Goal: Information Seeking & Learning: Learn about a topic

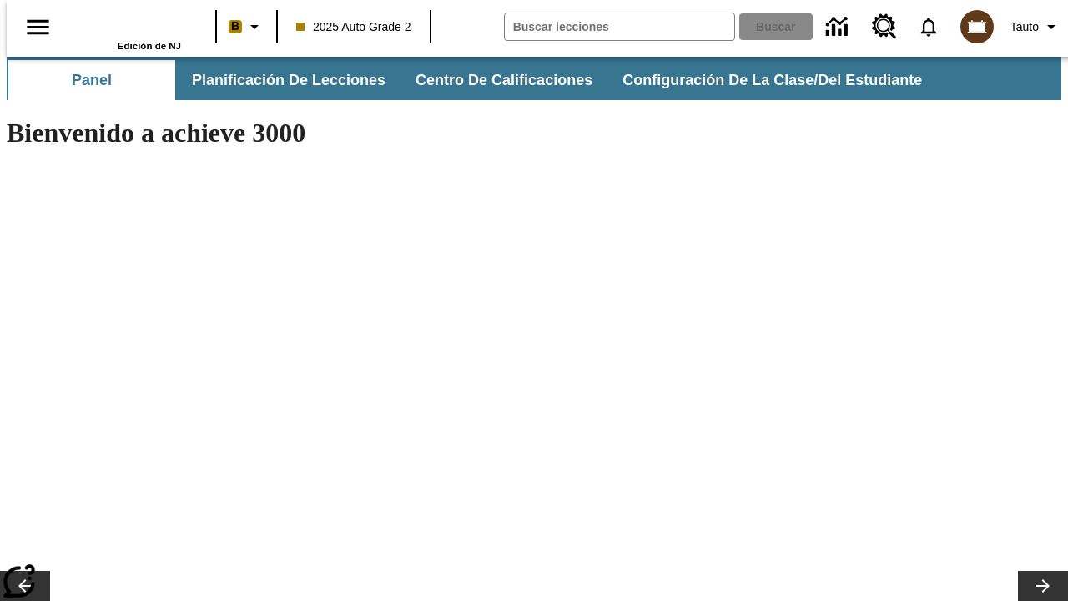
type input "-1"
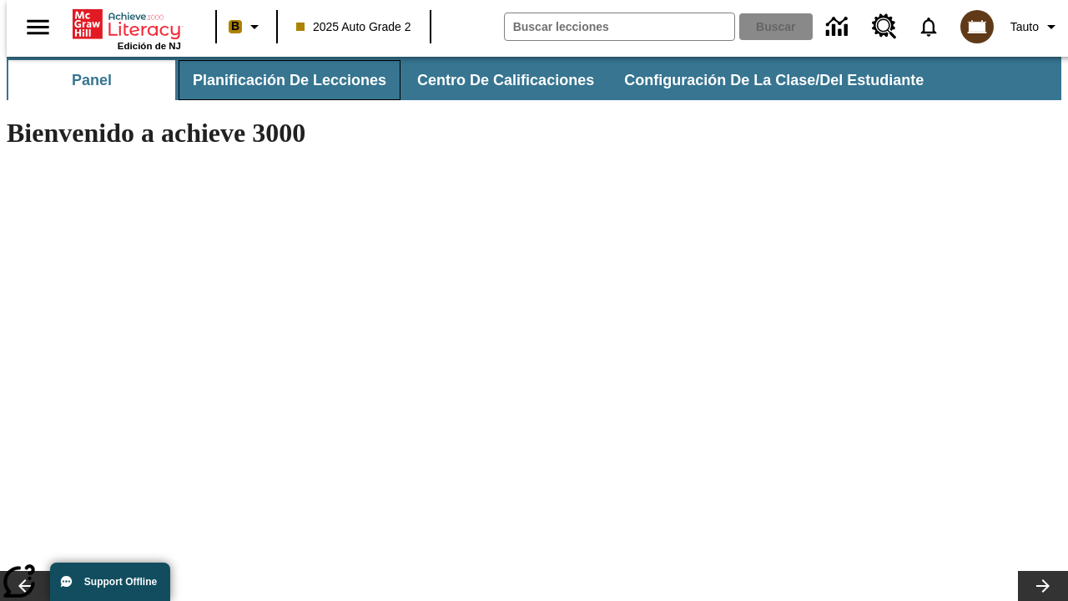
click at [280, 80] on span "Planificación de lecciones" at bounding box center [290, 80] width 194 height 19
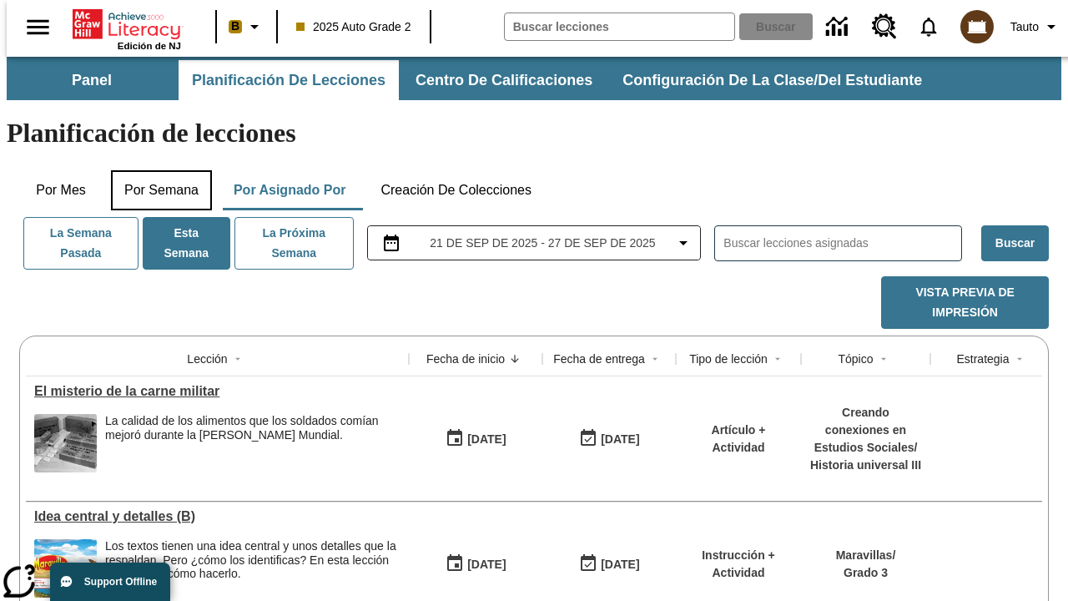
click at [156, 170] on button "Por semana" at bounding box center [161, 190] width 101 height 40
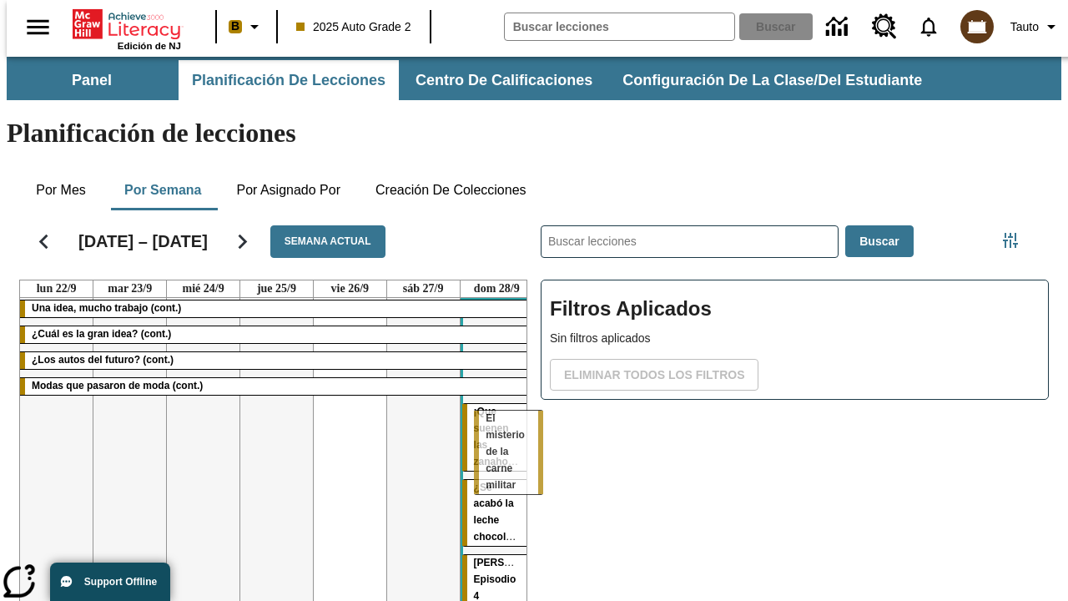
click at [490, 418] on tr "Una idea, mucho trabajo (cont.) ¿Cuál es la gran idea? (cont.) ¿Los autos del f…" at bounding box center [276, 590] width 513 height 584
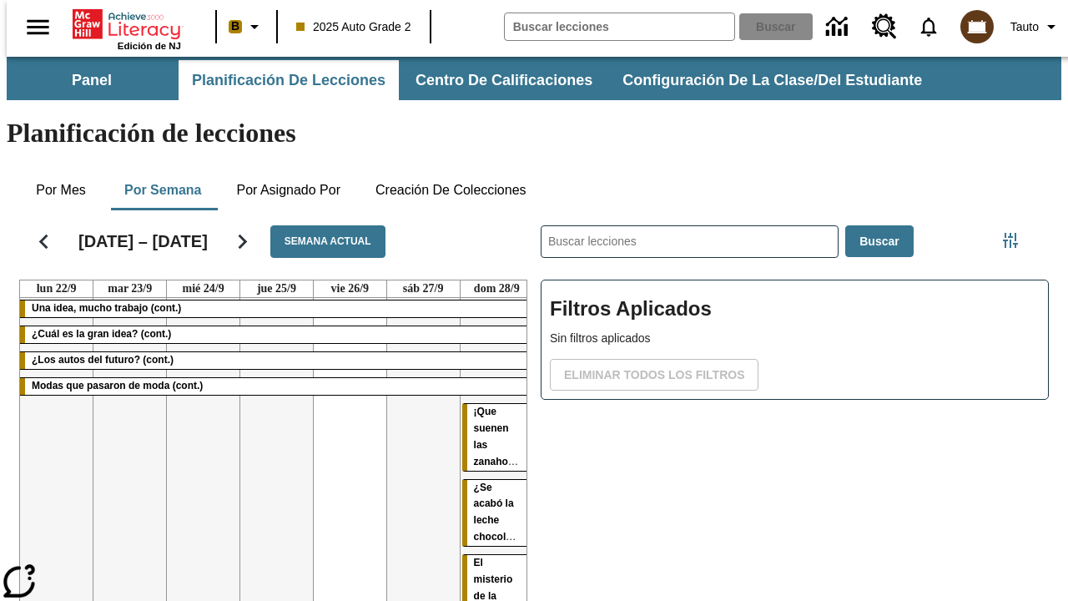
click at [474, 557] on span "El misterio de la carne militar" at bounding box center [493, 596] width 39 height 78
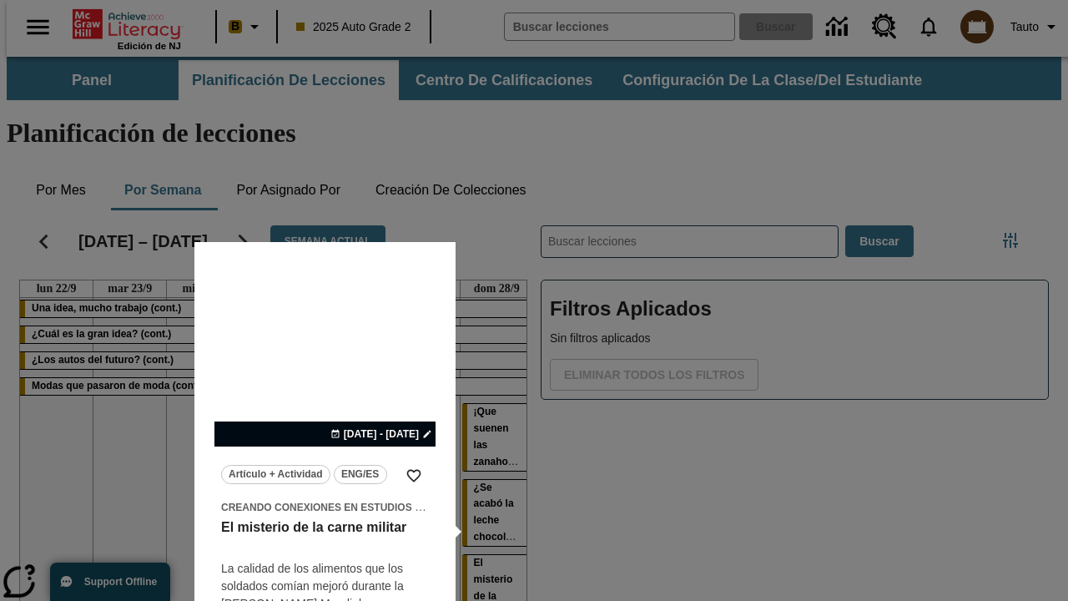
scroll to position [104, 0]
